Goal: Navigation & Orientation: Find specific page/section

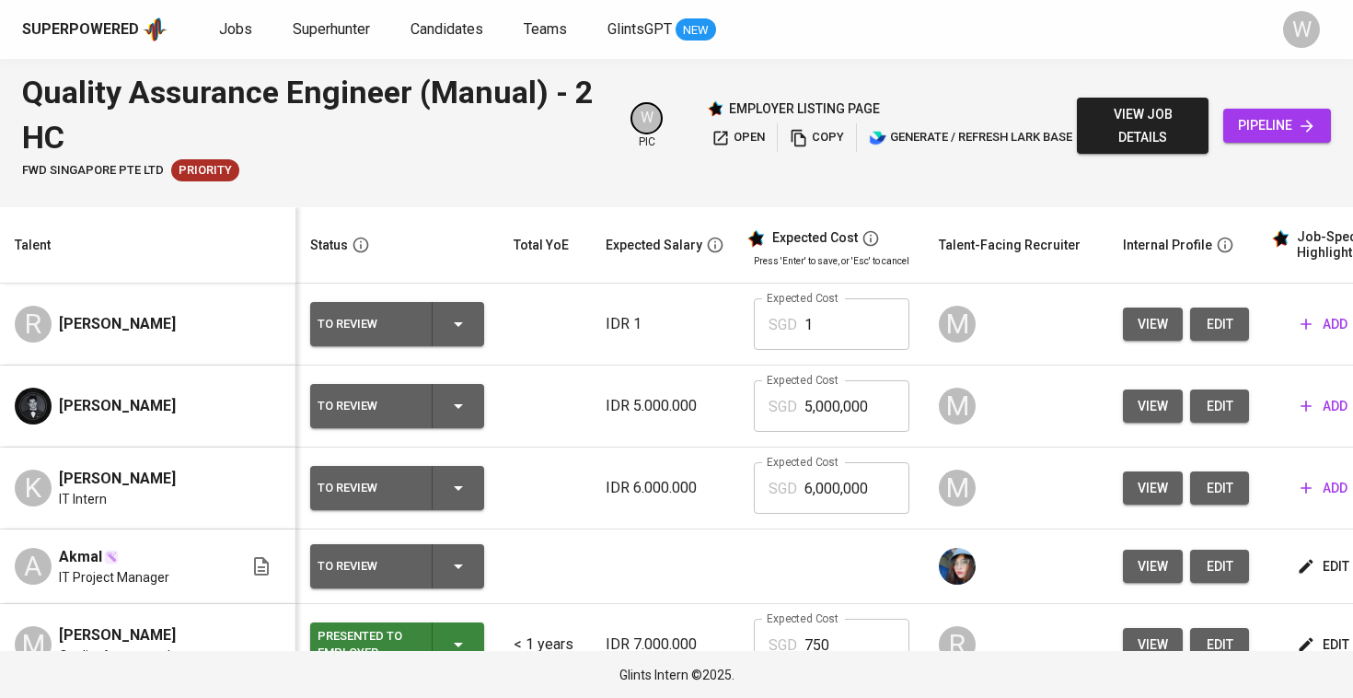
scroll to position [0, 8]
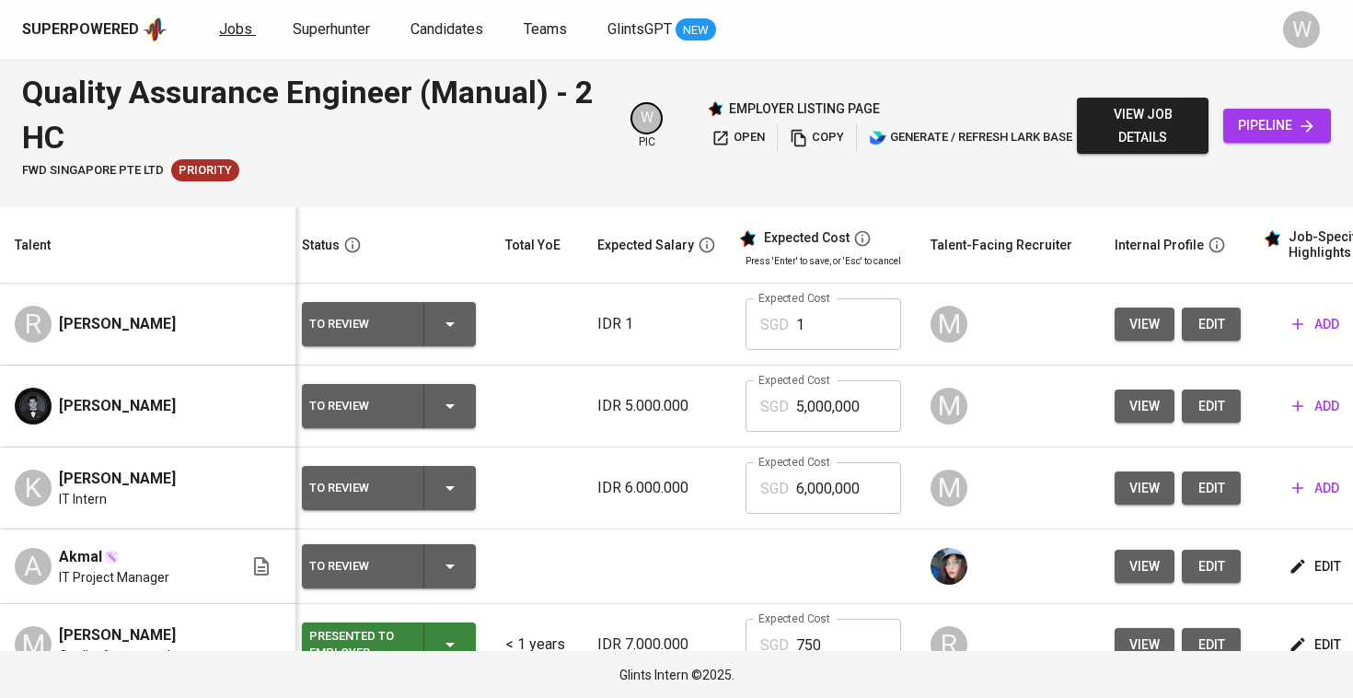
click at [232, 30] on span "Jobs" at bounding box center [235, 28] width 33 height 17
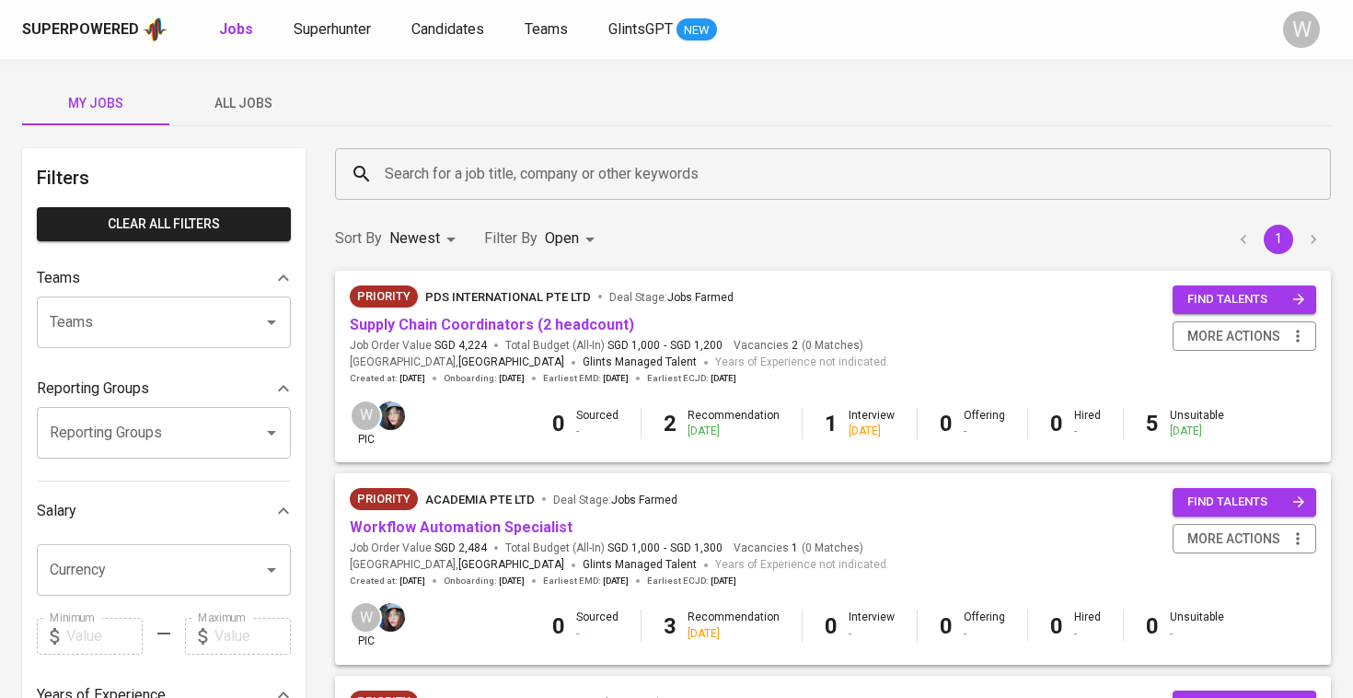
click at [265, 98] on span "All Jobs" at bounding box center [242, 103] width 125 height 23
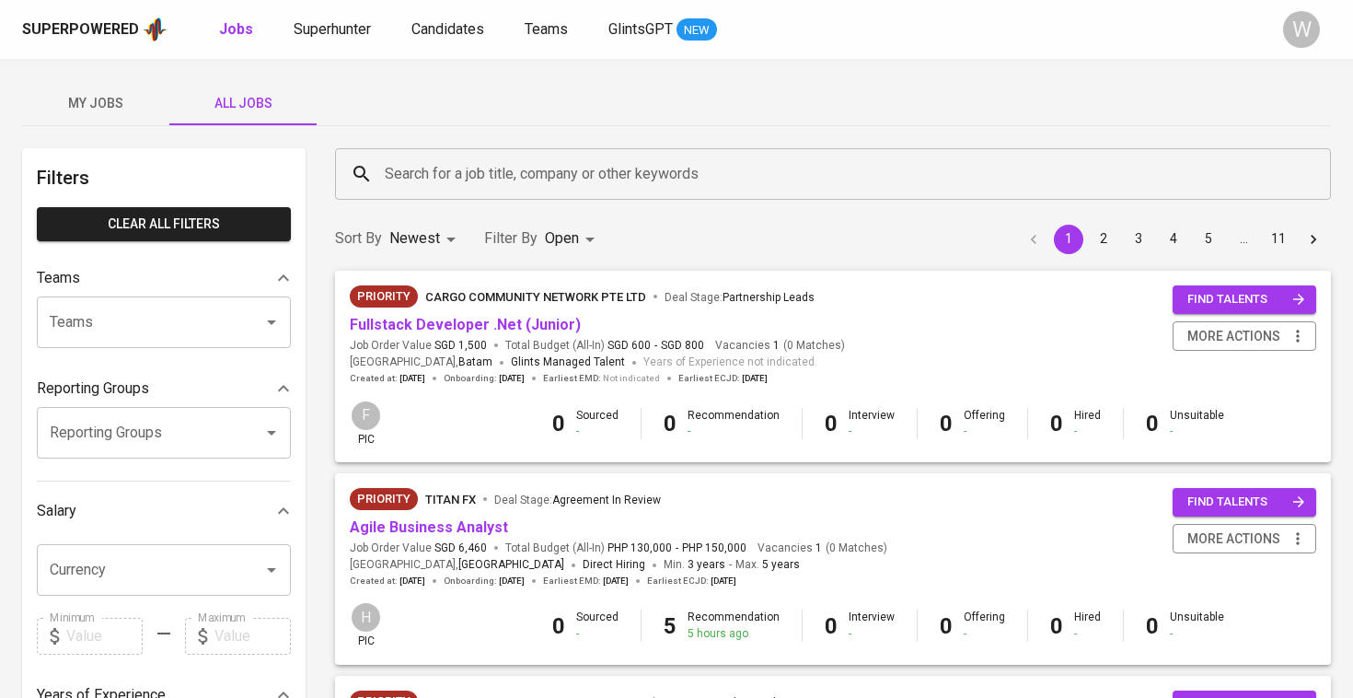
click at [327, 48] on div "Superpowered Jobs Superhunter Candidates Teams GlintsGPT NEW W" at bounding box center [676, 29] width 1353 height 59
click at [345, 33] on span "Superhunter" at bounding box center [332, 28] width 77 height 17
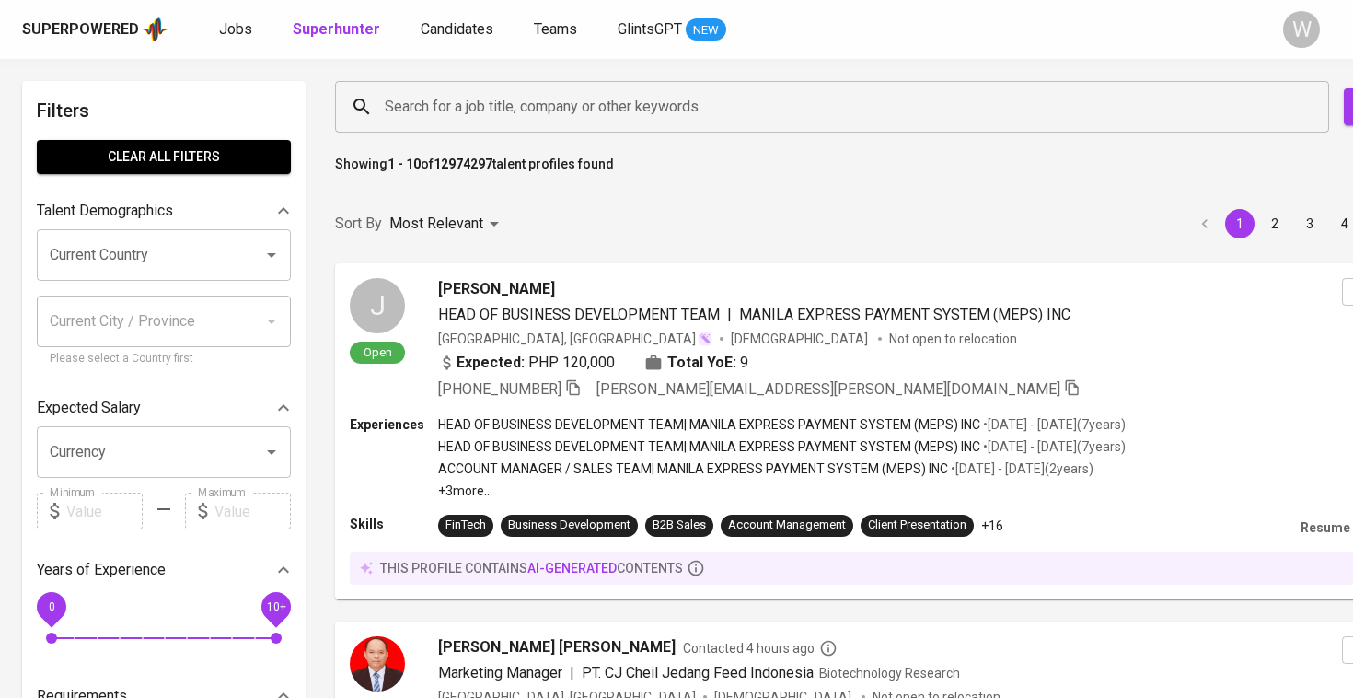
click at [474, 124] on div "Search for a job title, company or other keywords" at bounding box center [832, 107] width 994 height 52
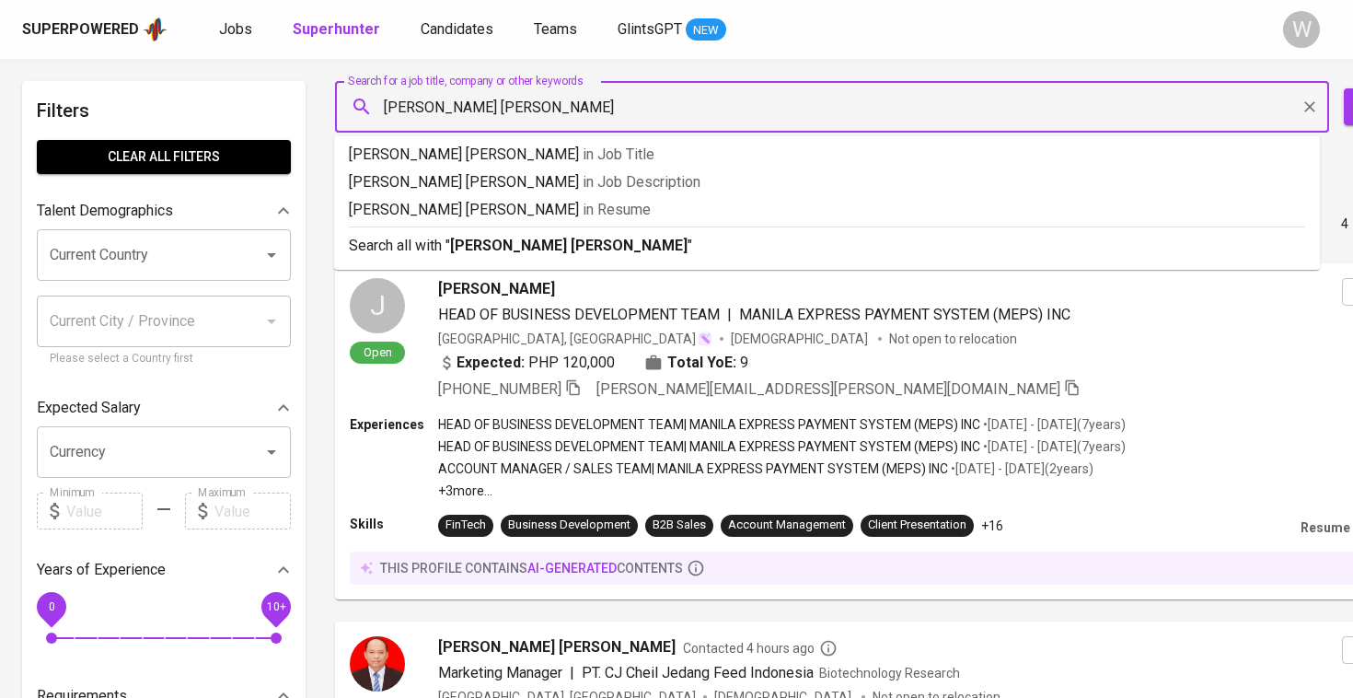
type input "[PERSON_NAME]"
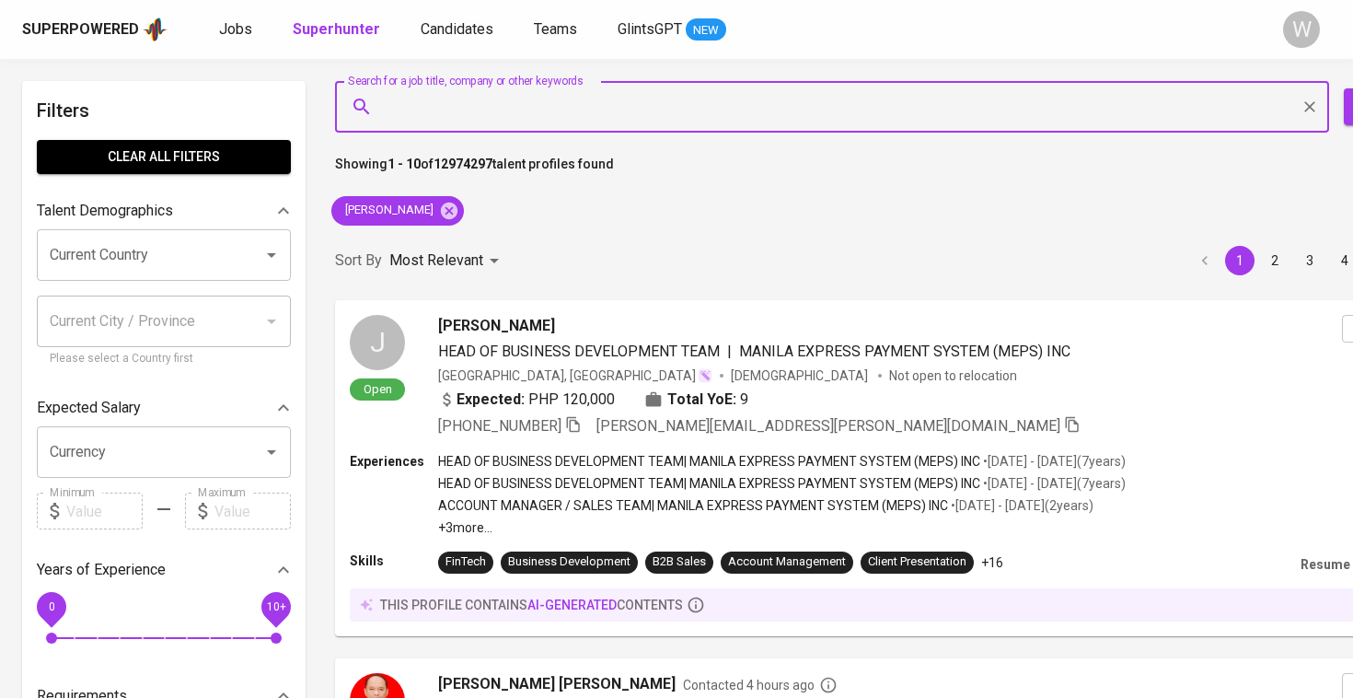
click at [516, 241] on div "Sort By Most Relevant MOST_RELEVANT 1 2 3 4 5 … 1000" at bounding box center [924, 261] width 1201 height 56
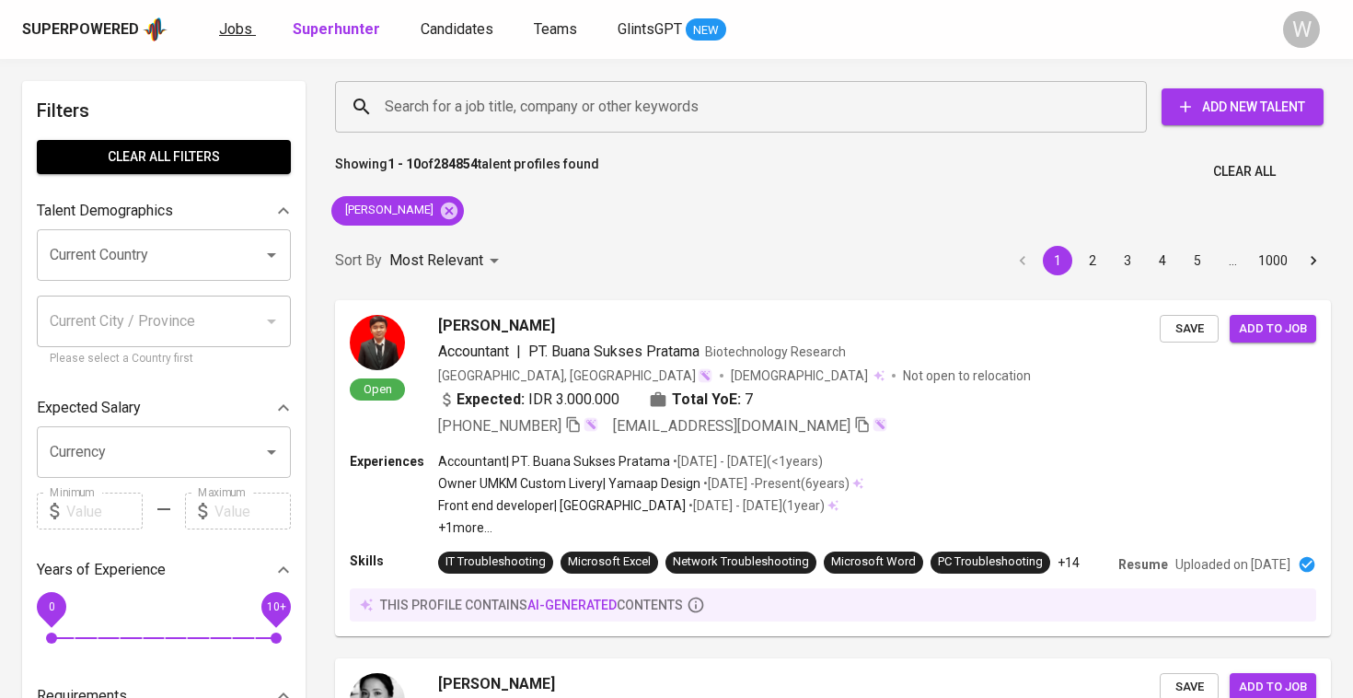
click at [220, 28] on span "Jobs" at bounding box center [235, 28] width 33 height 17
